Goal: Information Seeking & Learning: Learn about a topic

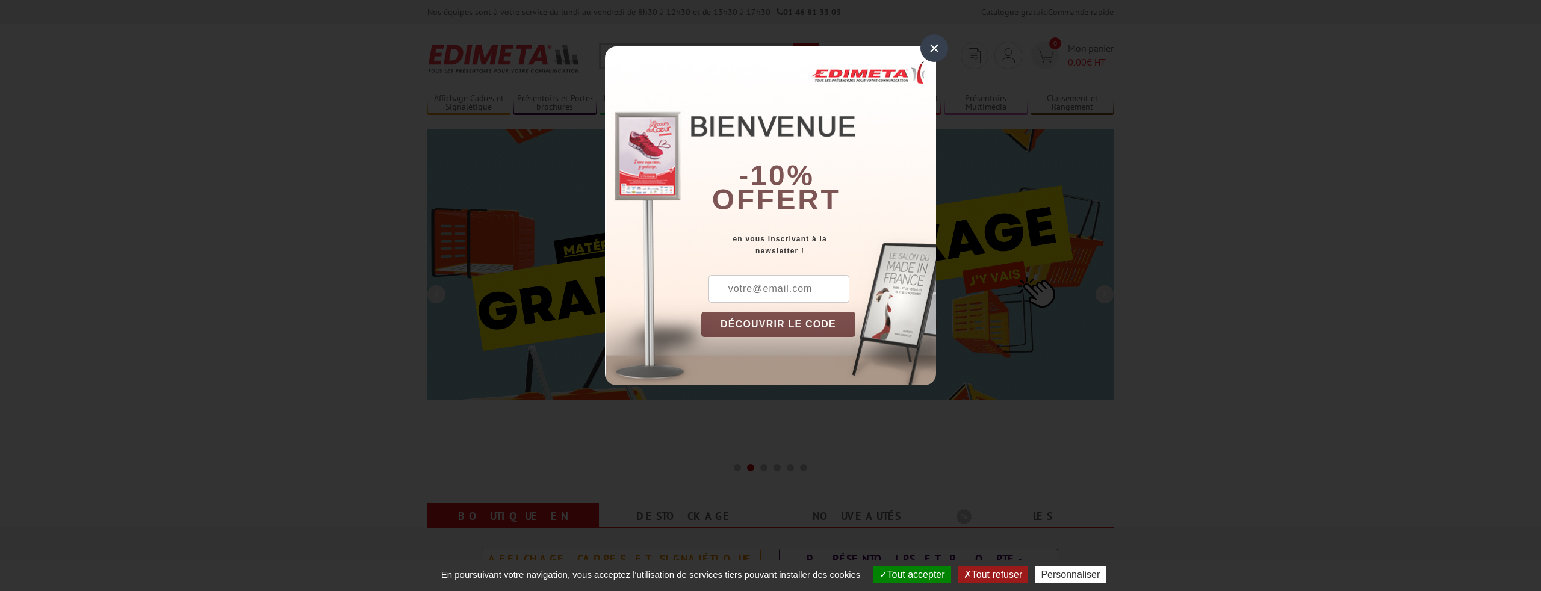
drag, startPoint x: 935, startPoint y: 47, endPoint x: 903, endPoint y: 20, distance: 41.9
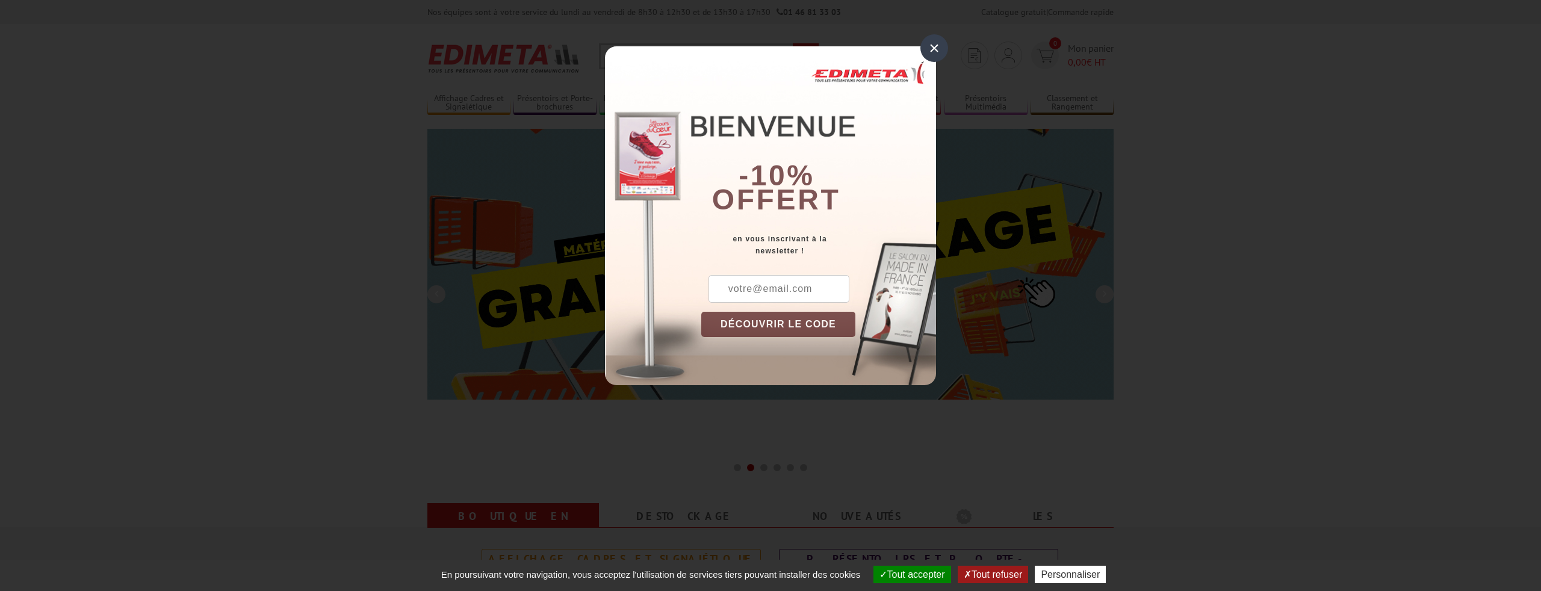
click at [935, 47] on div "×" at bounding box center [935, 48] width 28 height 28
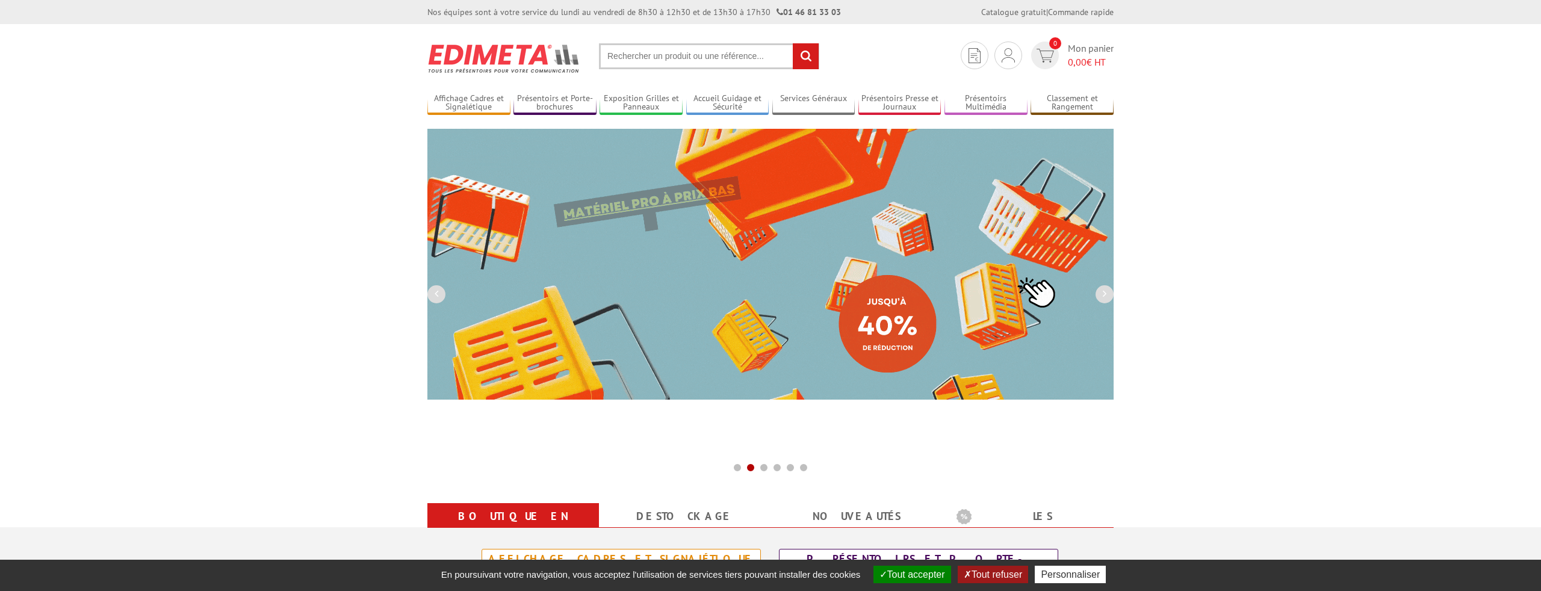
click at [696, 60] on input "text" at bounding box center [709, 56] width 220 height 26
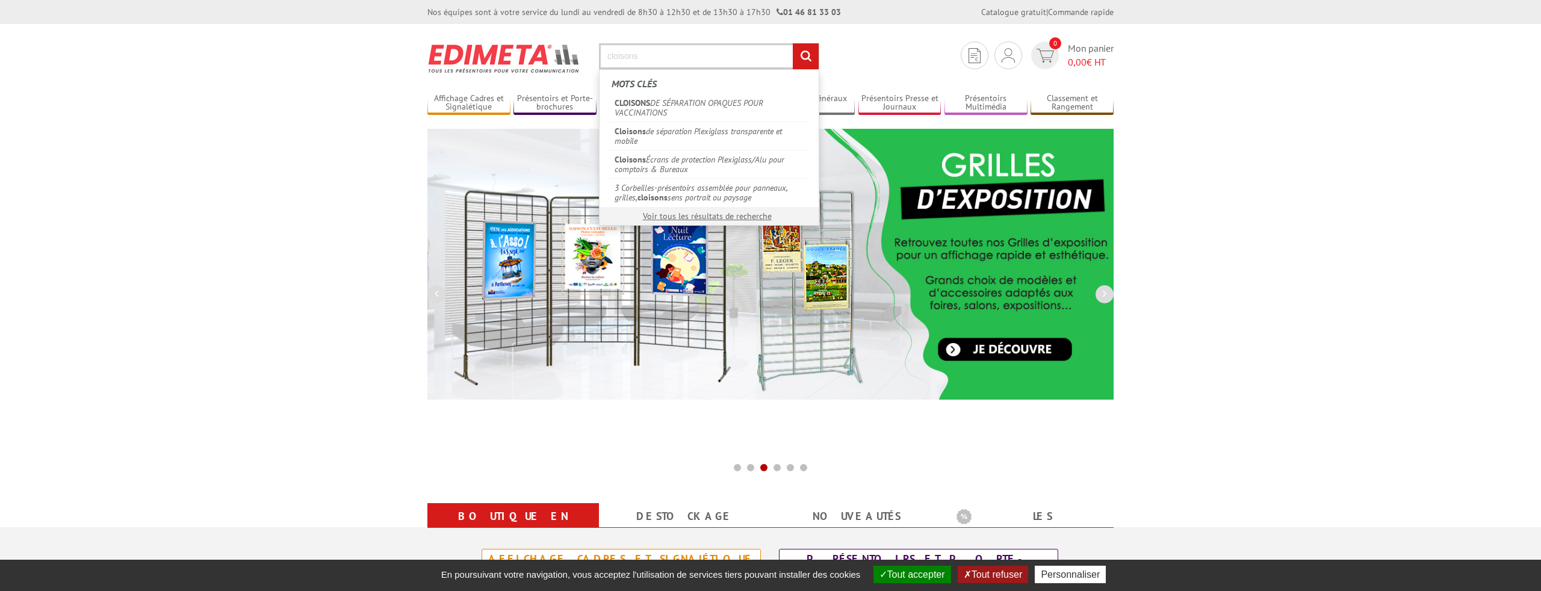
type input "cloisons"
click at [793, 43] on input "rechercher" at bounding box center [806, 56] width 26 height 26
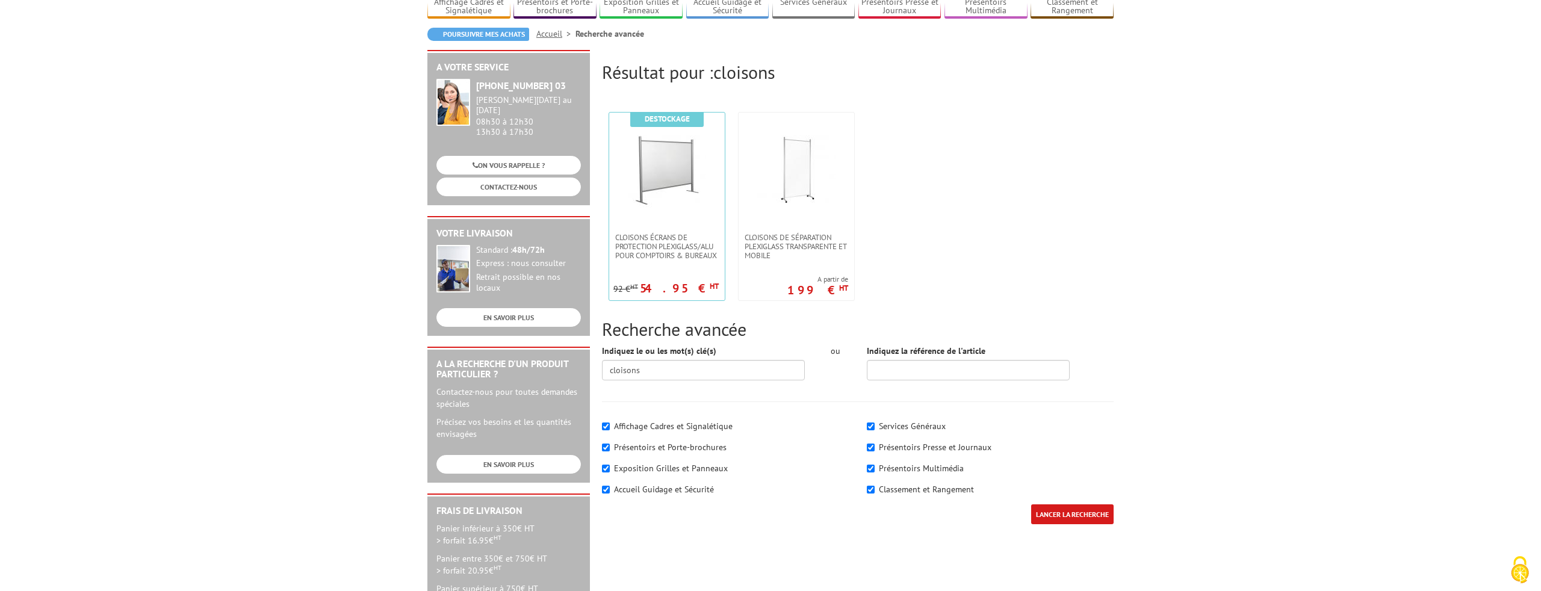
scroll to position [99, 0]
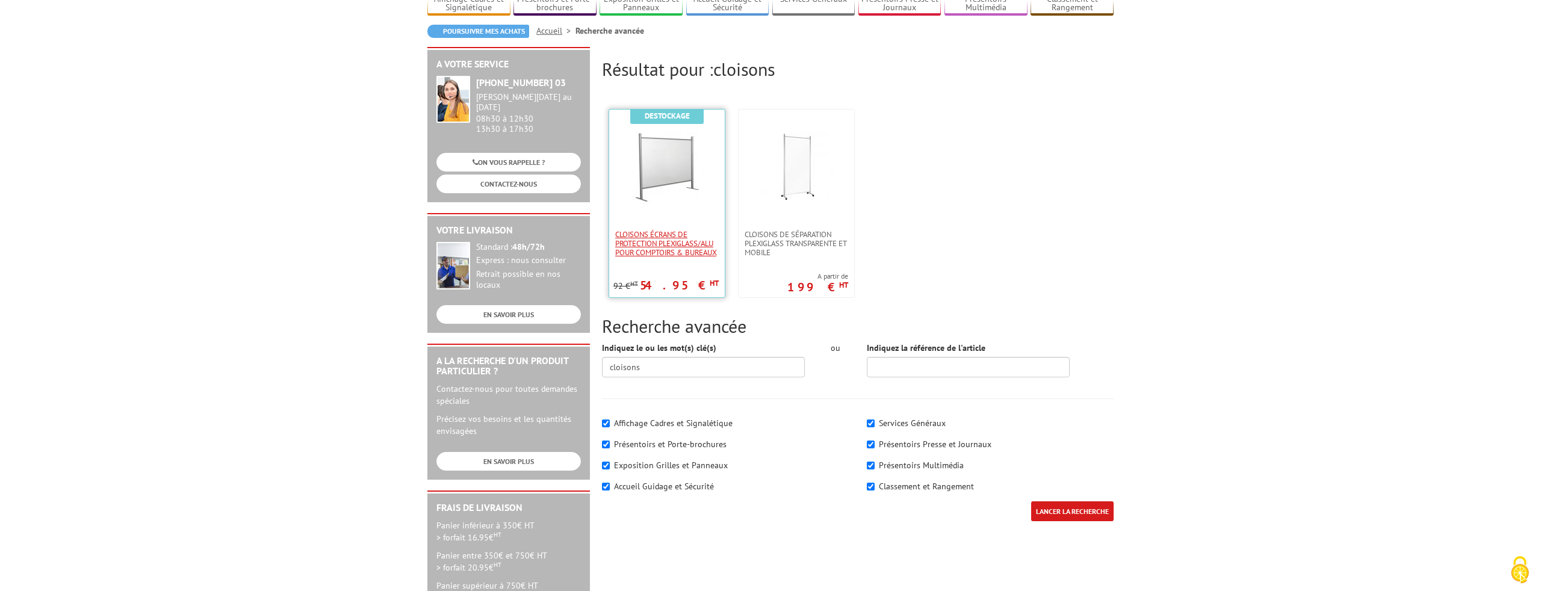
click at [640, 240] on span "Cloisons Écrans de protection Plexiglass/Alu pour comptoirs & Bureaux" at bounding box center [667, 243] width 104 height 27
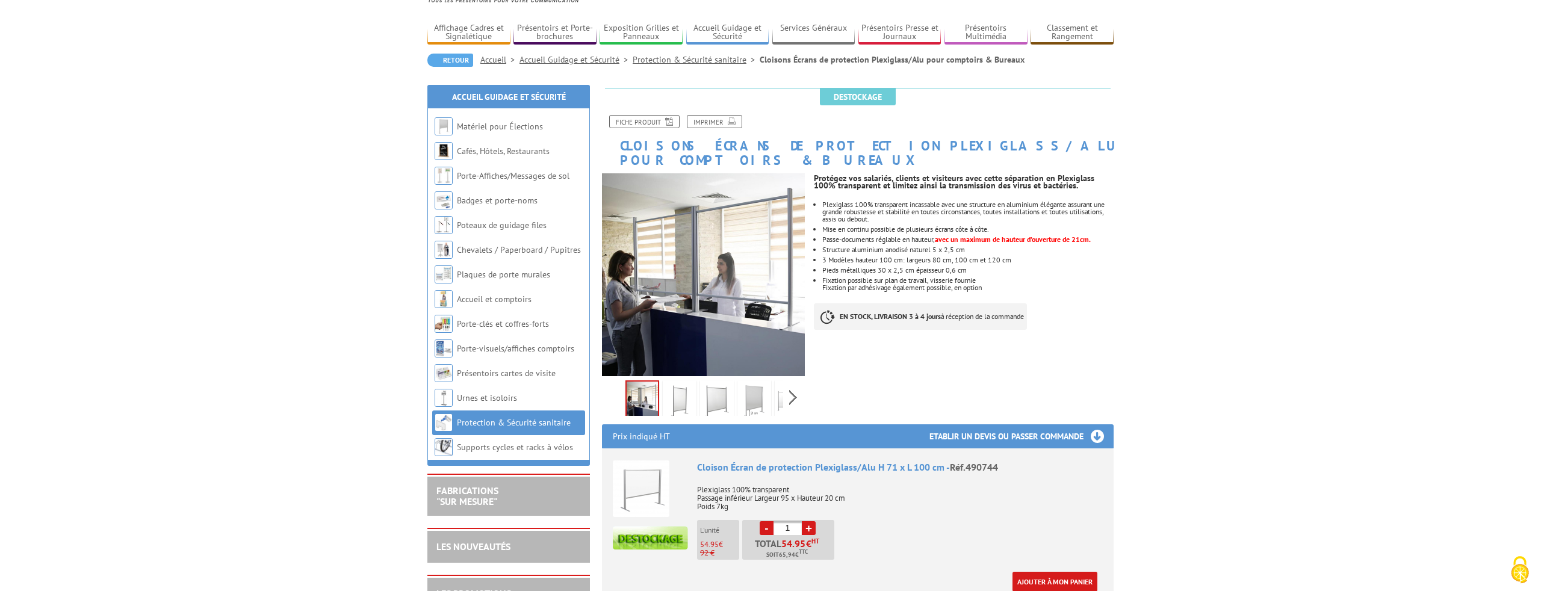
scroll to position [72, 0]
click at [516, 421] on link "Protection & Sécurité sanitaire" at bounding box center [514, 421] width 114 height 11
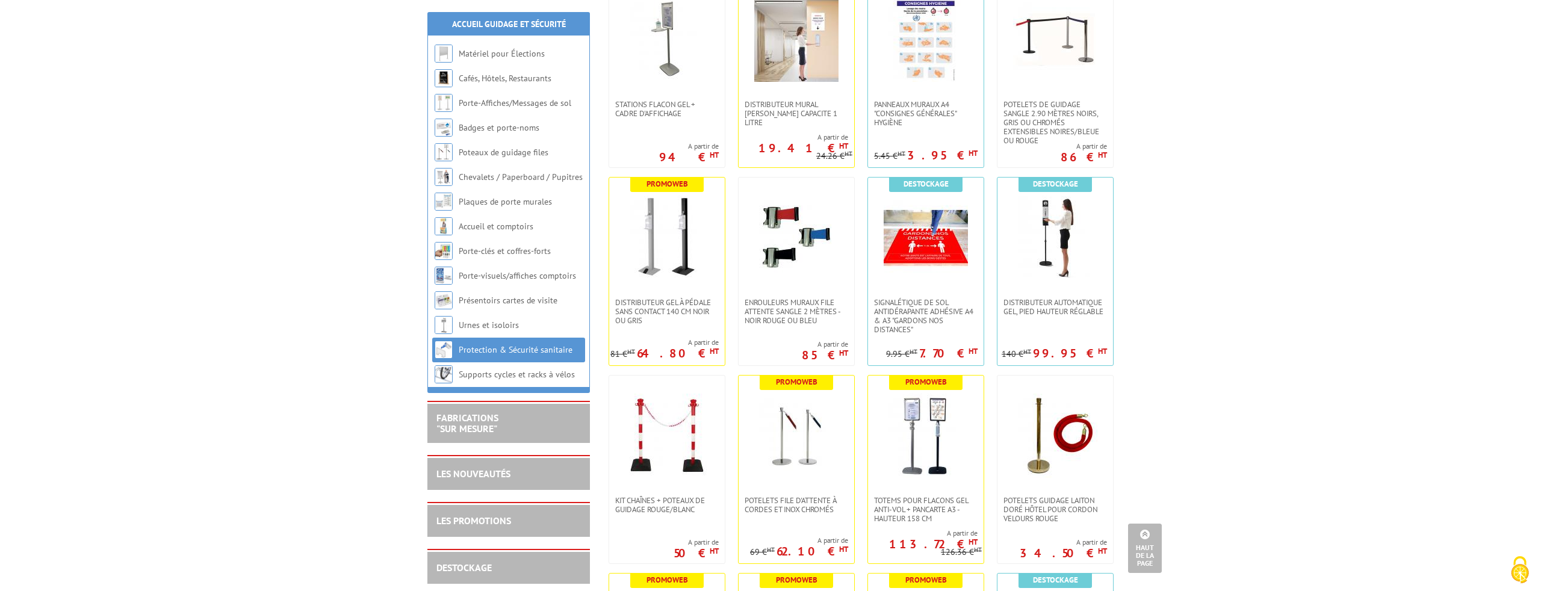
scroll to position [1088, 0]
